Goal: Use online tool/utility

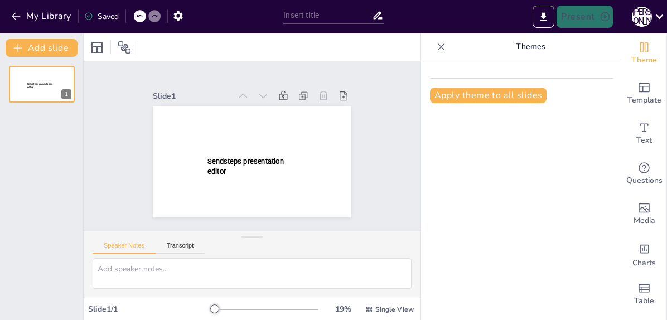
type input "New Sendsteps"
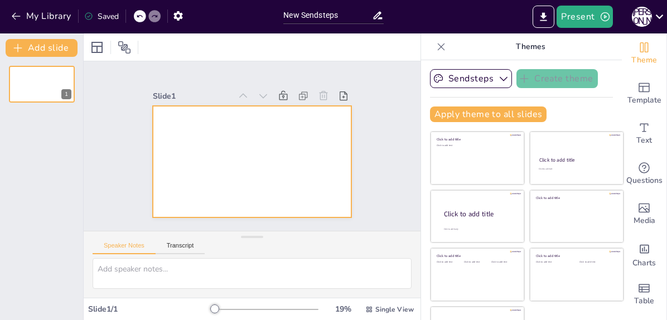
scroll to position [37, 0]
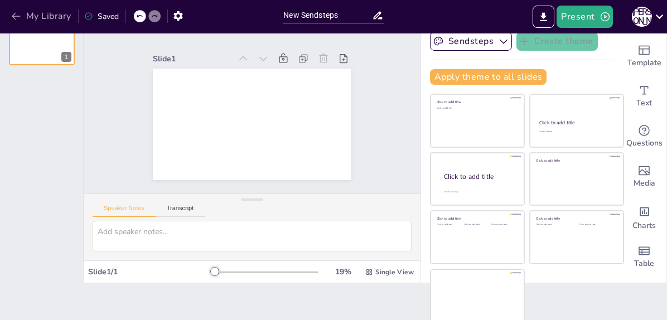
click at [18, 18] on icon "button" at bounding box center [16, 16] width 11 height 11
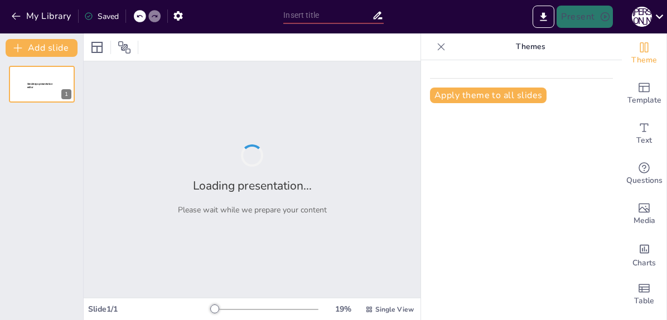
type input "Будущее Казахстана: Вызовы и перспективы развития"
